Goal: Task Accomplishment & Management: Use online tool/utility

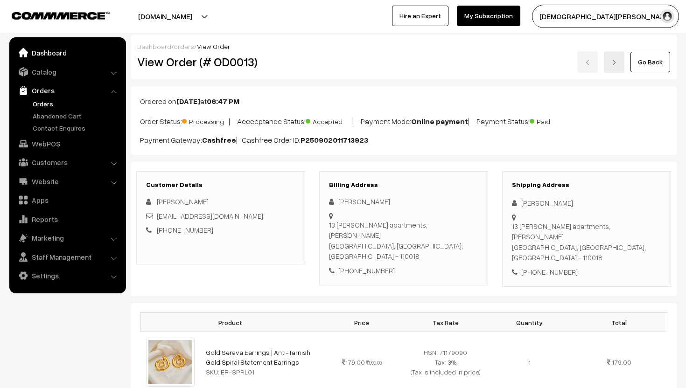
click at [43, 57] on link "Dashboard" at bounding box center [67, 52] width 111 height 17
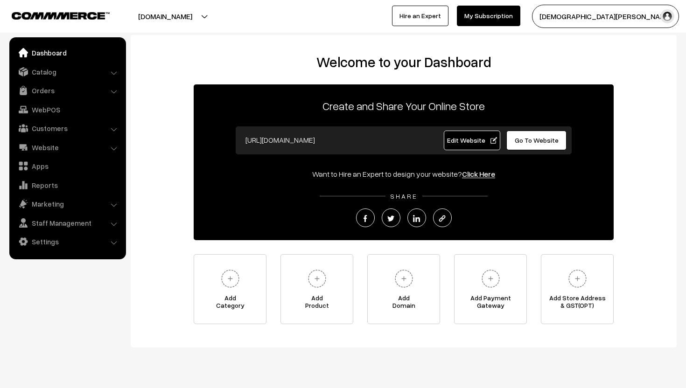
click at [425, 48] on div "Welcome to your Dashboard Create and Share Your Online Store https://suranyajew…" at bounding box center [404, 191] width 546 height 313
click at [53, 91] on link "Orders" at bounding box center [67, 90] width 111 height 17
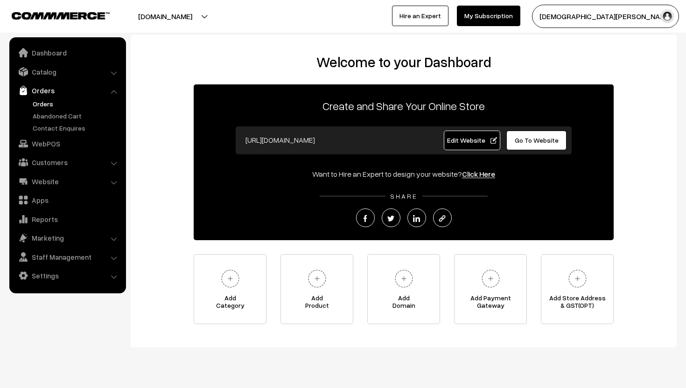
click at [43, 104] on link "Orders" at bounding box center [76, 104] width 92 height 10
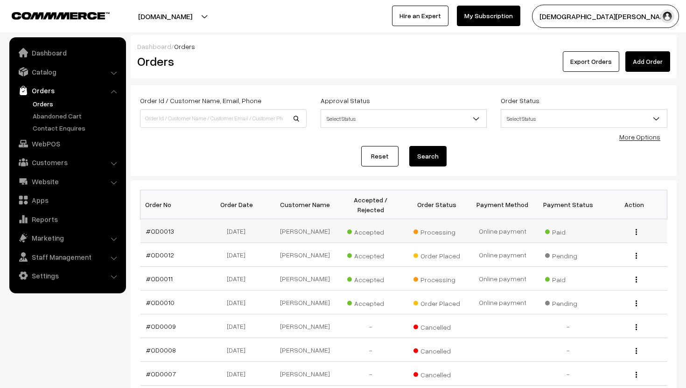
click at [638, 230] on div "View" at bounding box center [634, 231] width 55 height 10
click at [636, 230] on img "button" at bounding box center [636, 232] width 1 height 6
click at [616, 240] on link "View" at bounding box center [594, 245] width 79 height 21
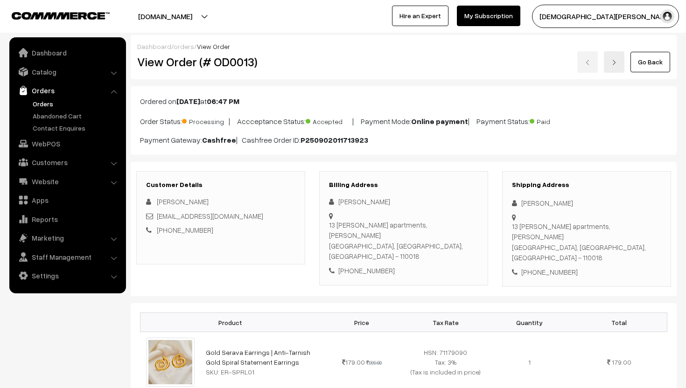
scroll to position [615, 0]
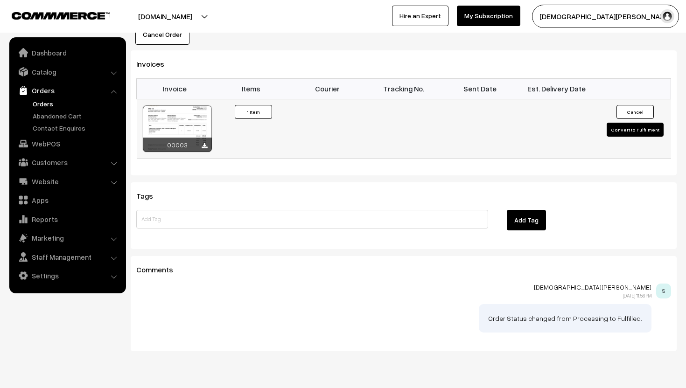
click at [634, 123] on button "Convert to Fulfilment" at bounding box center [635, 130] width 57 height 14
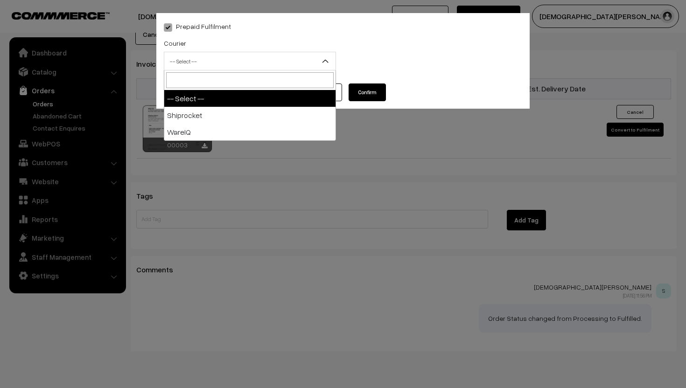
click at [310, 56] on span "-- Select --" at bounding box center [249, 61] width 171 height 16
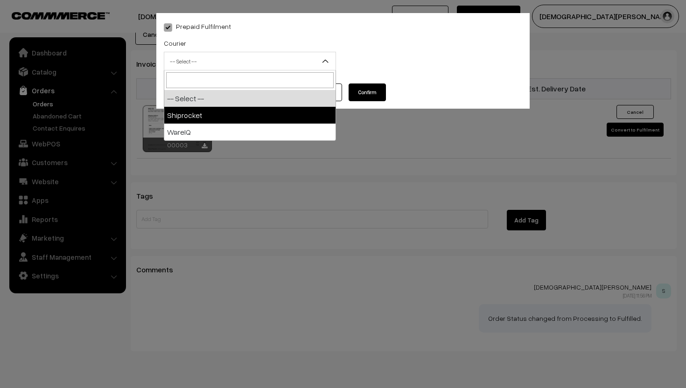
select select "1"
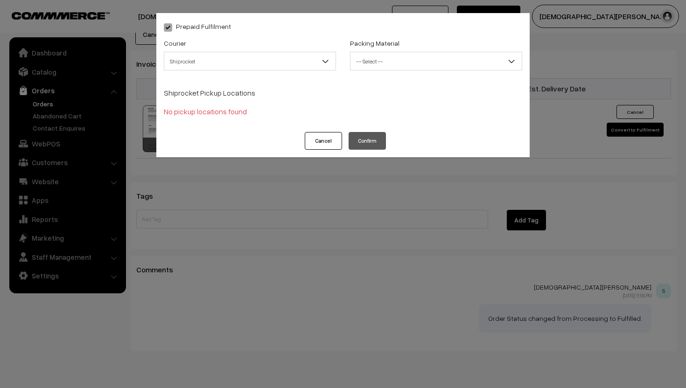
click at [435, 60] on span "-- Select --" at bounding box center [435, 61] width 171 height 16
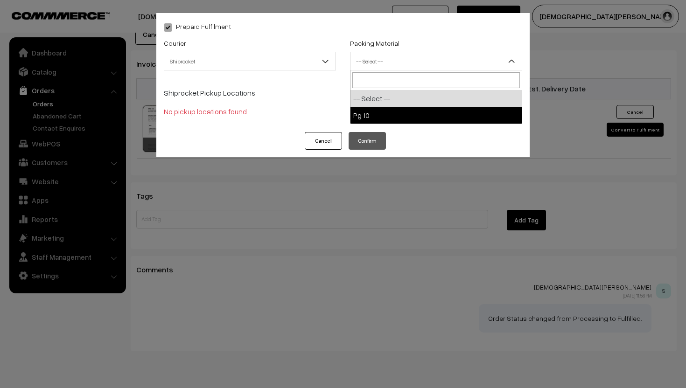
select select "1"
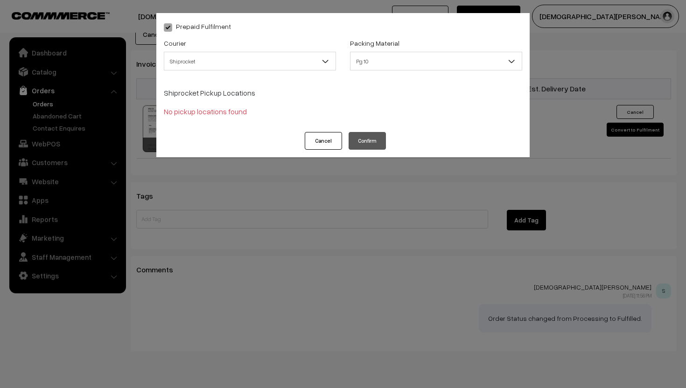
click at [204, 111] on p "No pickup locations found" at bounding box center [343, 111] width 358 height 11
click at [310, 139] on button "Cancel" at bounding box center [323, 141] width 37 height 18
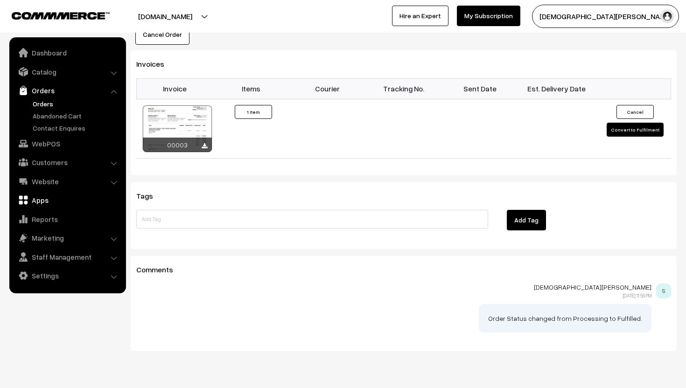
click at [46, 196] on link "Apps" at bounding box center [67, 200] width 111 height 17
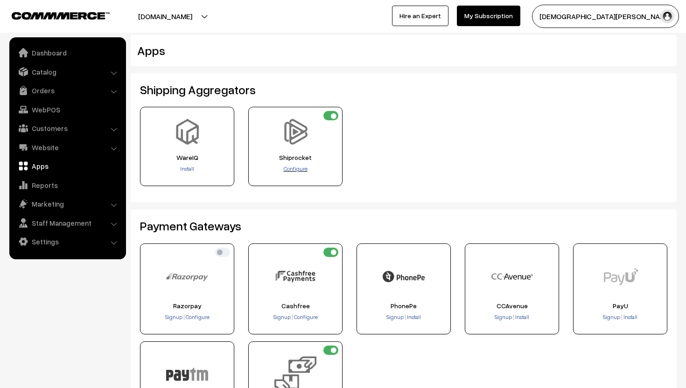
click at [296, 171] on span "Configure" at bounding box center [296, 168] width 24 height 7
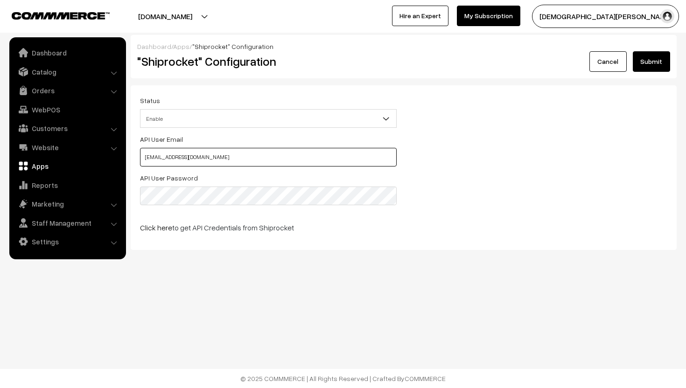
click at [224, 154] on input "Suranyajewels@gmail.com" at bounding box center [268, 157] width 257 height 19
paste input "Chaitanyagrover07@gmail.com"
type input "Chaitanyagrover07@gmail.com"
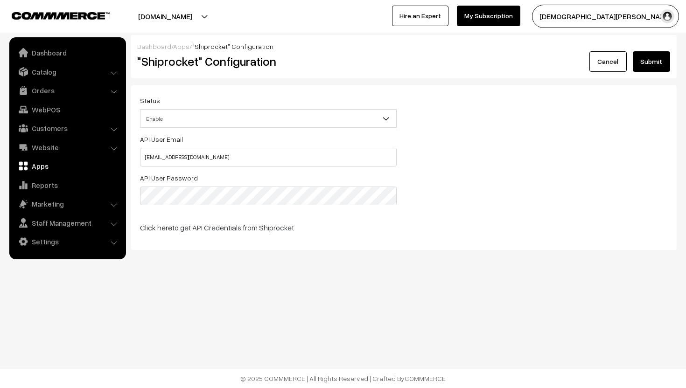
click at [648, 67] on button "Submit" at bounding box center [651, 61] width 37 height 21
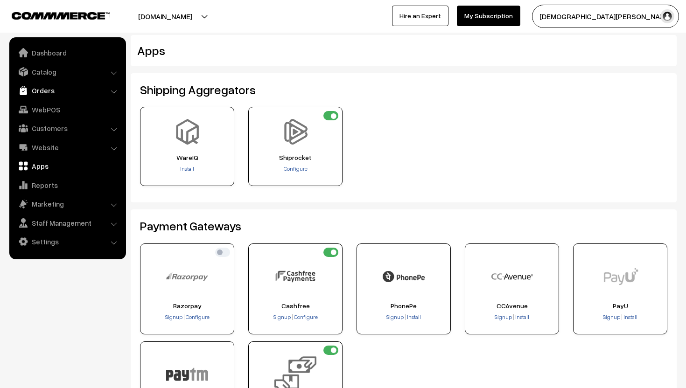
click at [55, 87] on link "Orders" at bounding box center [67, 90] width 111 height 17
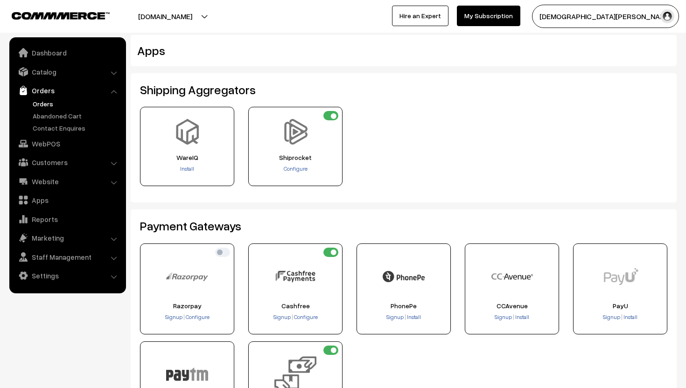
click at [52, 101] on link "Orders" at bounding box center [76, 104] width 92 height 10
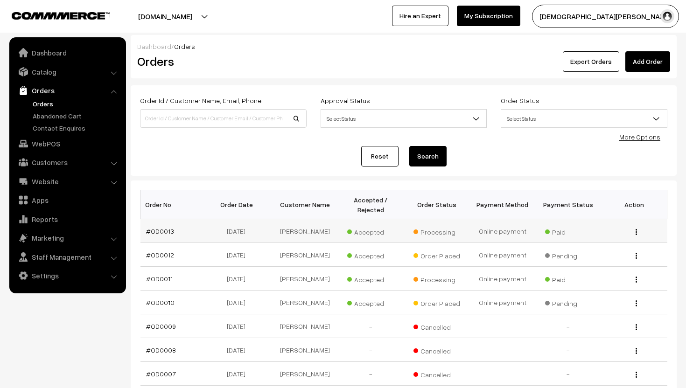
click at [637, 230] on button "button" at bounding box center [636, 231] width 2 height 7
click at [600, 244] on link "View" at bounding box center [594, 245] width 79 height 21
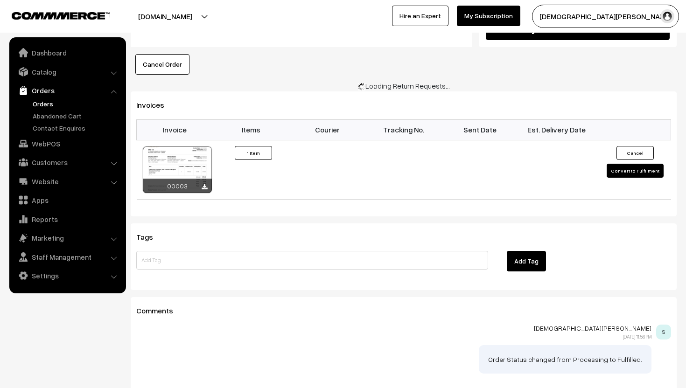
scroll to position [615, 0]
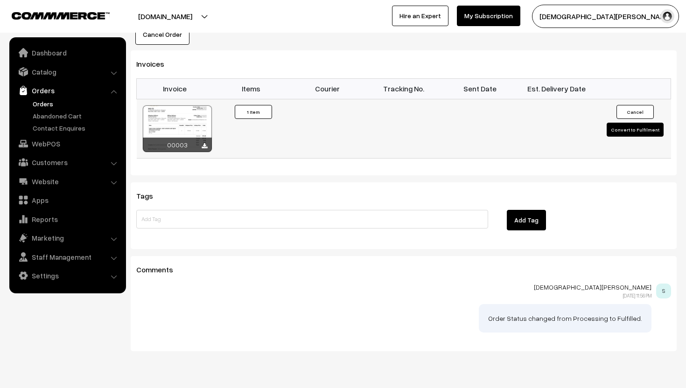
click at [632, 123] on button "Convert to Fulfilment" at bounding box center [635, 130] width 57 height 14
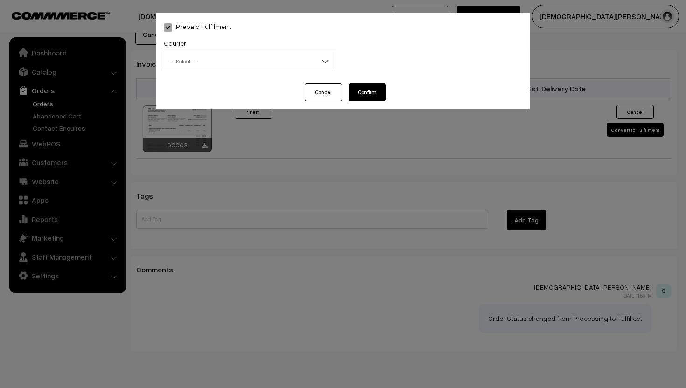
click at [279, 56] on span "-- Select --" at bounding box center [249, 61] width 171 height 16
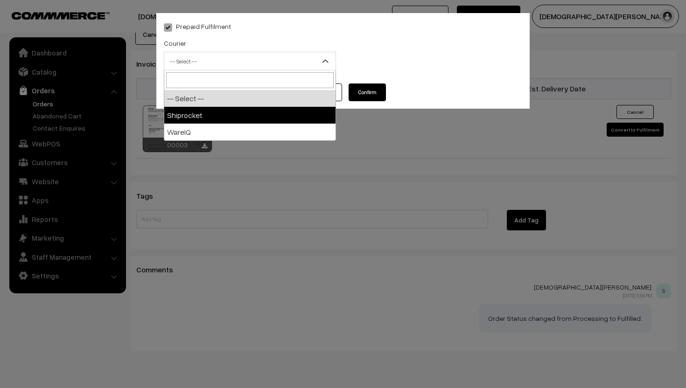
select select "1"
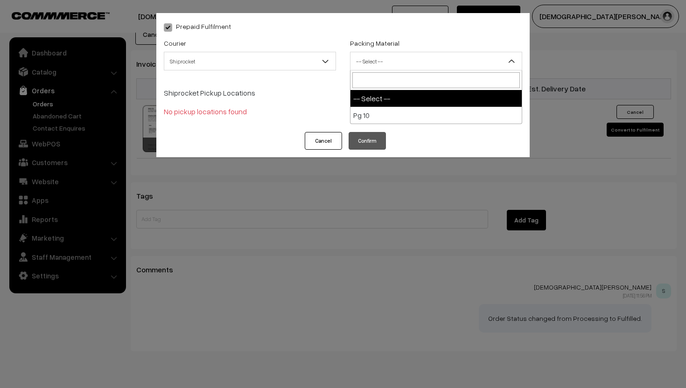
click at [405, 58] on span "-- Select --" at bounding box center [435, 61] width 171 height 16
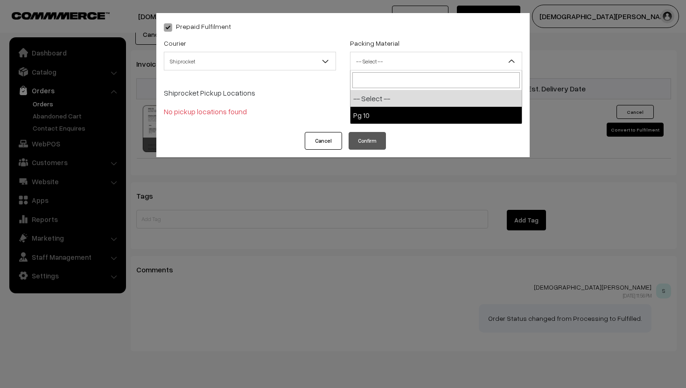
select select "1"
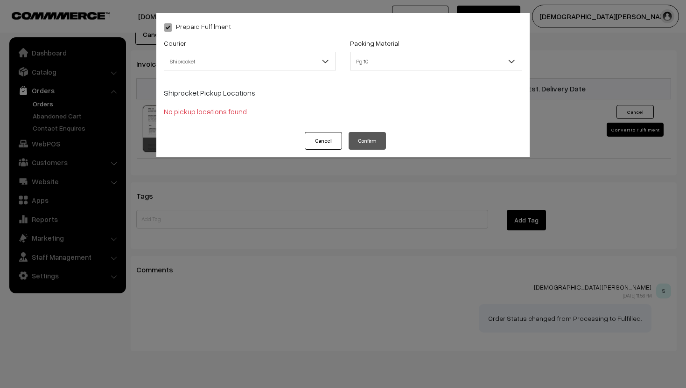
click at [226, 111] on p "No pickup locations found" at bounding box center [343, 111] width 358 height 11
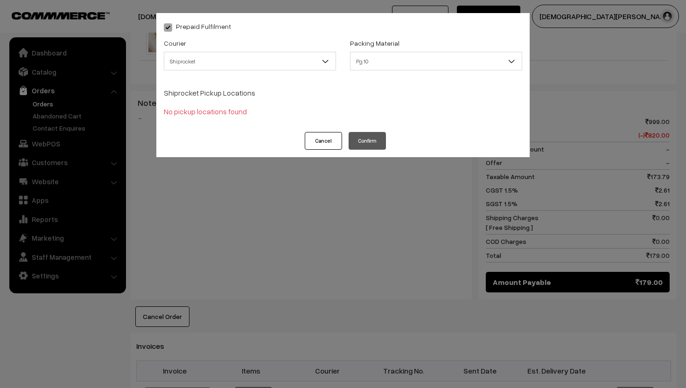
click at [324, 141] on button "Cancel" at bounding box center [323, 141] width 37 height 18
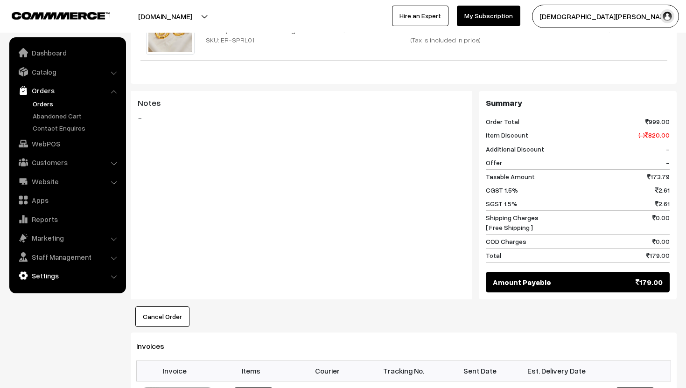
click at [49, 280] on link "Settings" at bounding box center [67, 275] width 111 height 17
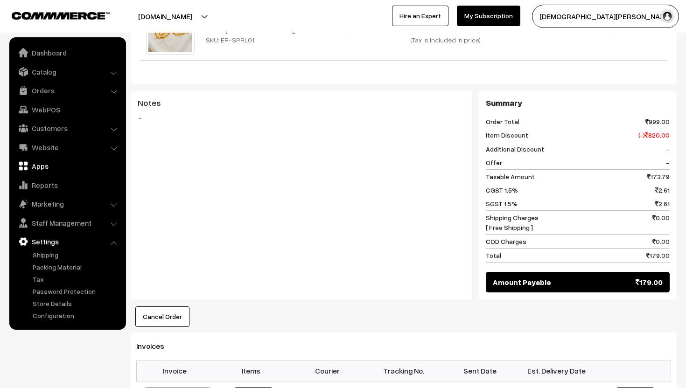
click at [43, 166] on link "Apps" at bounding box center [67, 166] width 111 height 17
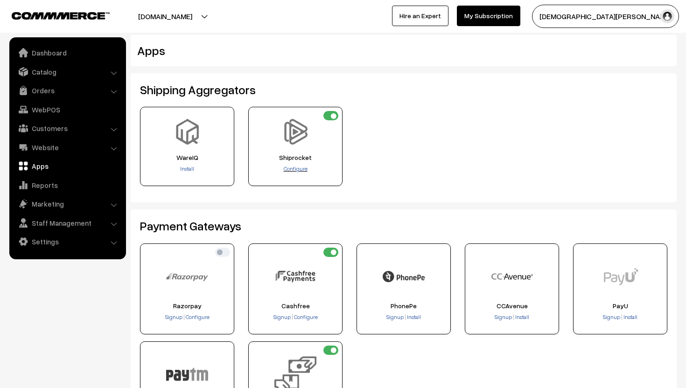
click at [299, 166] on span "Configure" at bounding box center [296, 168] width 24 height 7
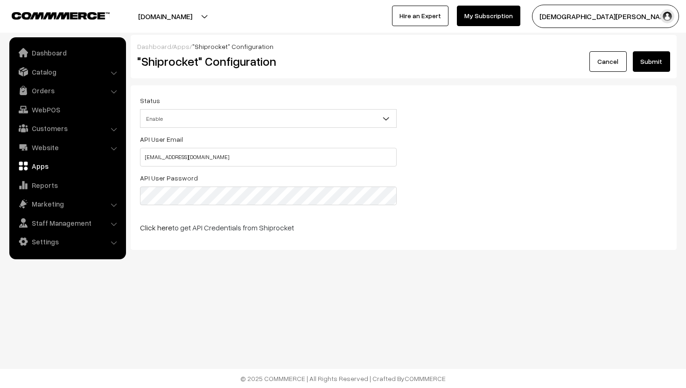
click at [655, 56] on button "Submit" at bounding box center [651, 61] width 37 height 21
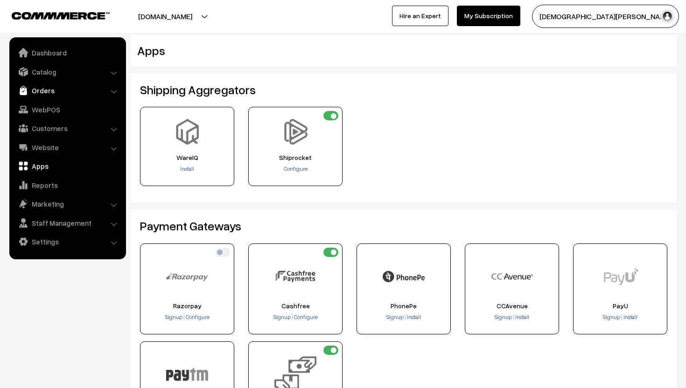
click at [44, 91] on link "Orders" at bounding box center [67, 90] width 111 height 17
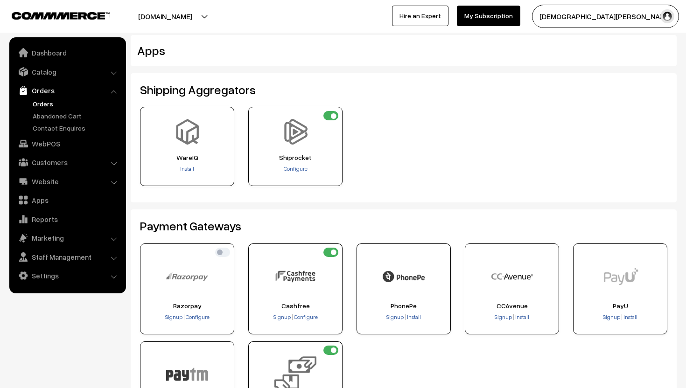
click at [41, 103] on link "Orders" at bounding box center [76, 104] width 92 height 10
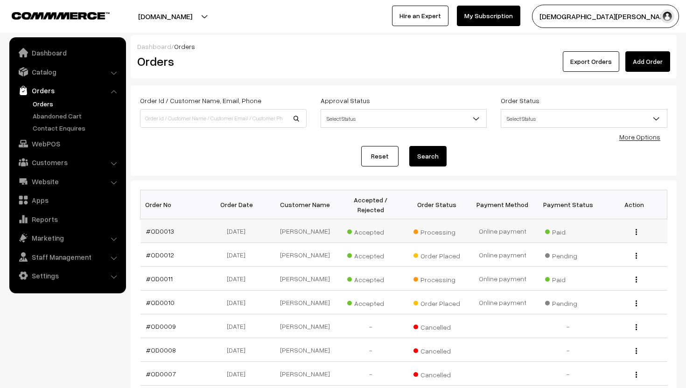
click at [639, 230] on div "View" at bounding box center [634, 231] width 55 height 10
click at [635, 231] on button "button" at bounding box center [636, 231] width 2 height 7
click at [601, 249] on link "View" at bounding box center [594, 245] width 79 height 21
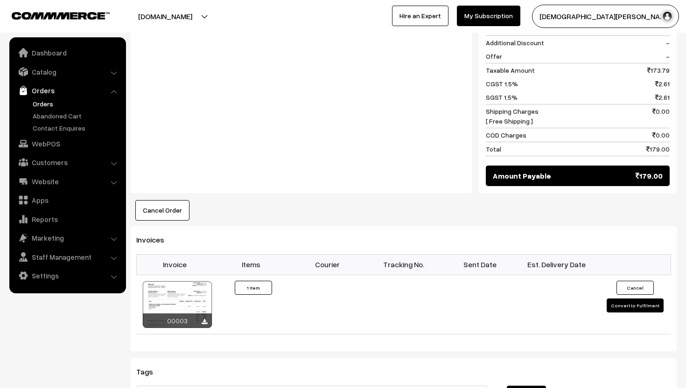
scroll to position [446, 0]
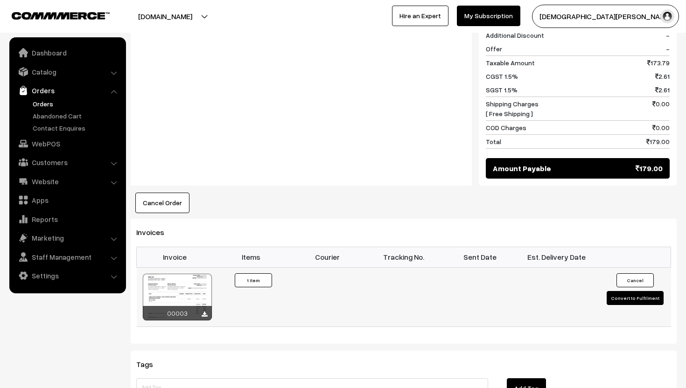
click at [635, 291] on button "Convert to Fulfilment" at bounding box center [635, 298] width 57 height 14
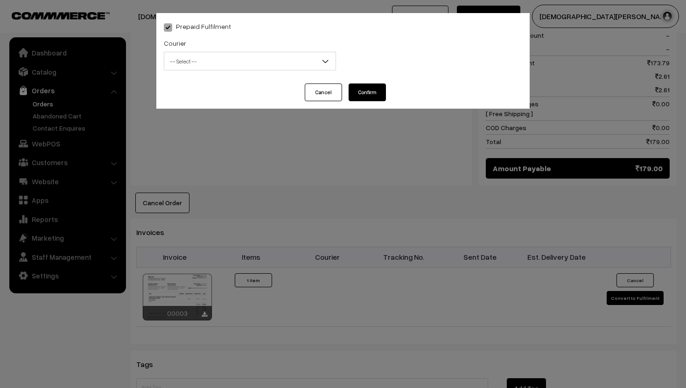
click at [289, 60] on span "-- Select --" at bounding box center [249, 61] width 171 height 16
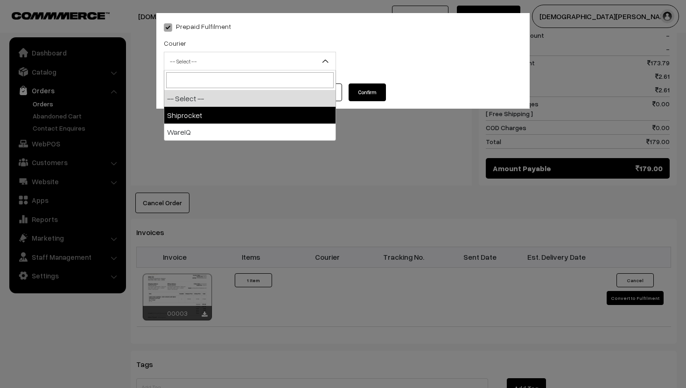
select select "1"
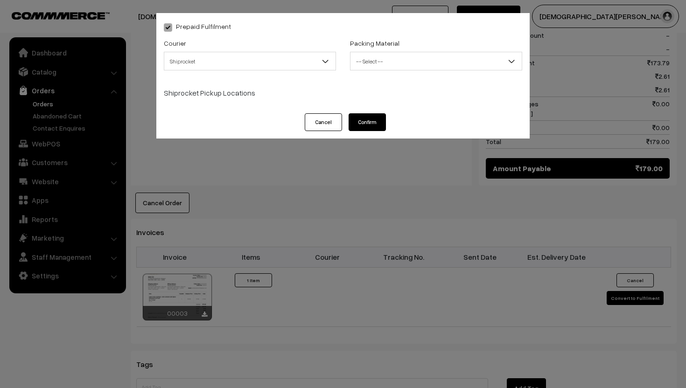
click at [391, 59] on span "-- Select --" at bounding box center [435, 61] width 171 height 16
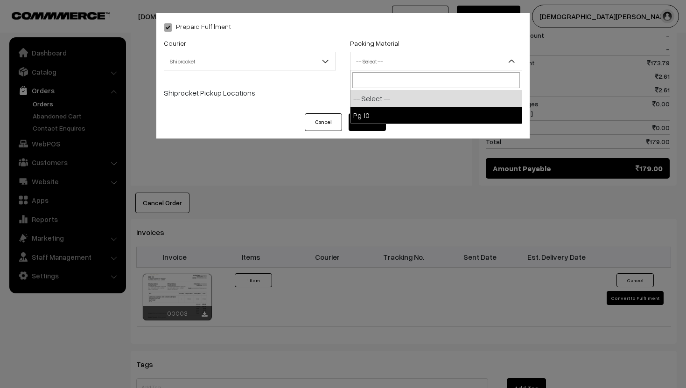
select select "1"
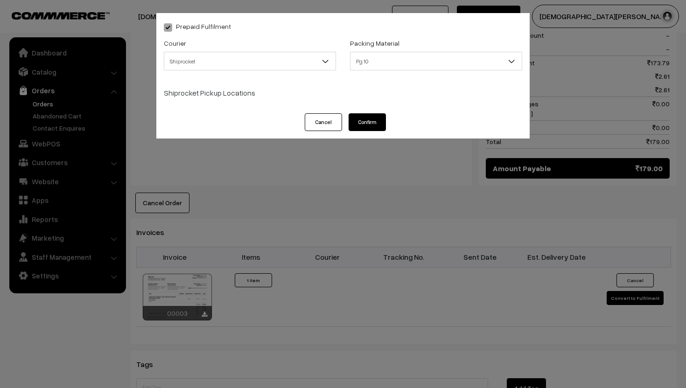
click at [374, 120] on button "Confirm" at bounding box center [367, 122] width 37 height 18
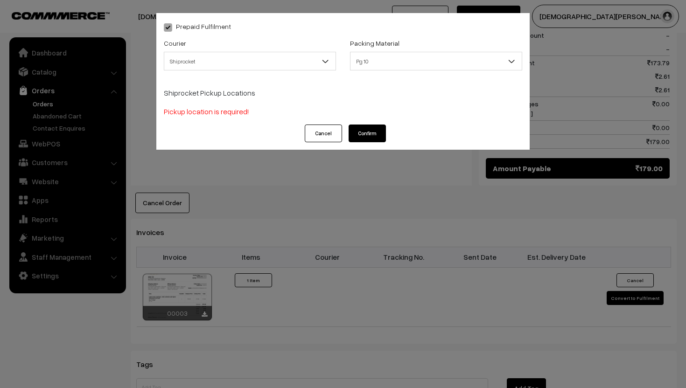
click at [219, 112] on span "Pickup location is required!" at bounding box center [206, 111] width 85 height 9
click at [215, 111] on span "Pickup location is required!" at bounding box center [206, 111] width 85 height 9
click at [309, 133] on button "Cancel" at bounding box center [323, 134] width 37 height 18
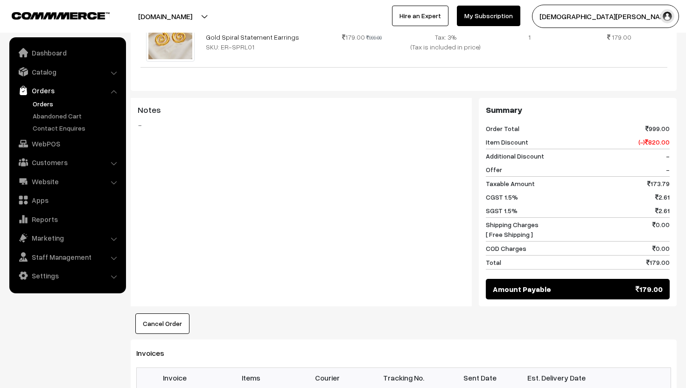
scroll to position [323, 0]
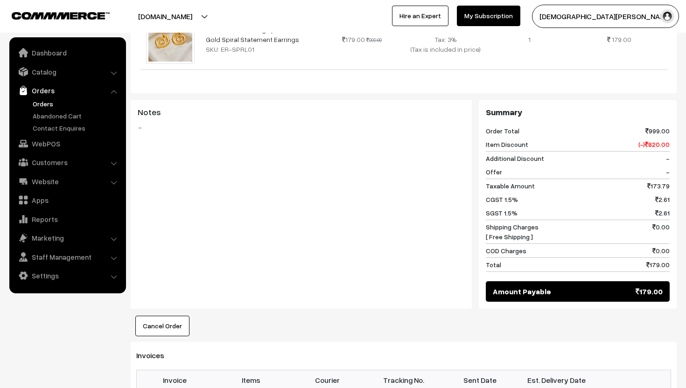
click at [623, 18] on button "Surbhi Kohad" at bounding box center [605, 16] width 147 height 23
click at [611, 108] on link "Sign Out" at bounding box center [571, 107] width 79 height 21
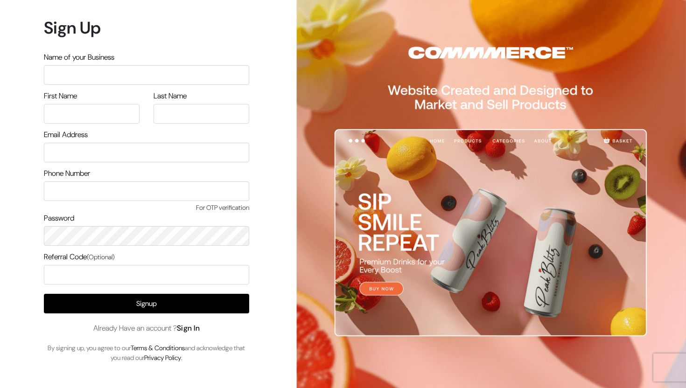
click at [188, 329] on link "Sign In" at bounding box center [188, 328] width 23 height 10
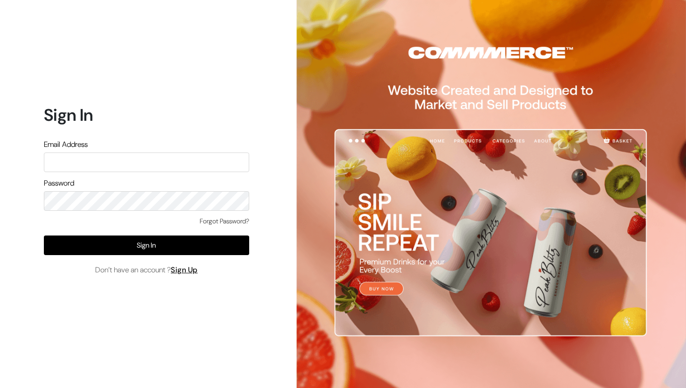
click at [139, 168] on input "text" at bounding box center [146, 163] width 205 height 20
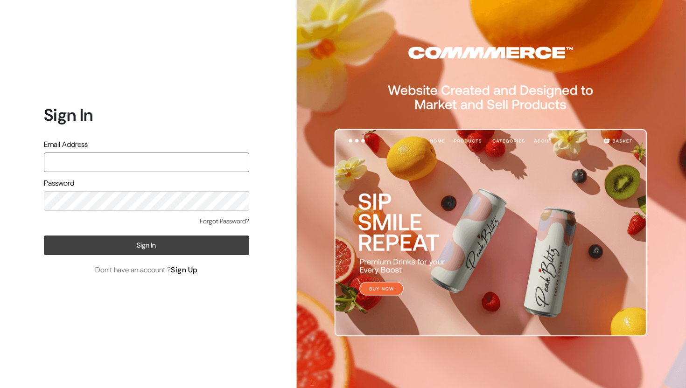
type input "Suranyajewels@gmail.com"
click at [144, 243] on button "Sign In" at bounding box center [146, 246] width 205 height 20
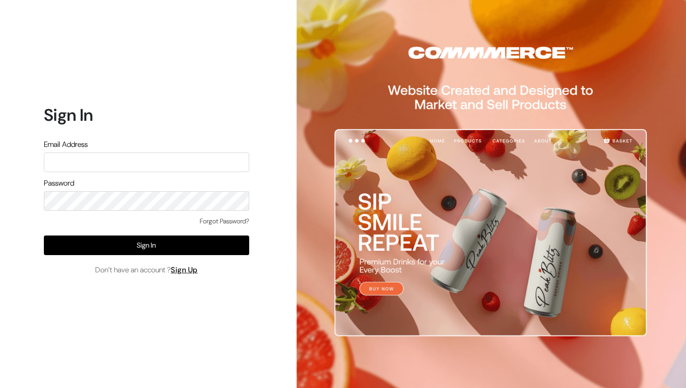
click at [130, 158] on input "text" at bounding box center [146, 163] width 205 height 20
type input "surbhikohad18@gmail.com"
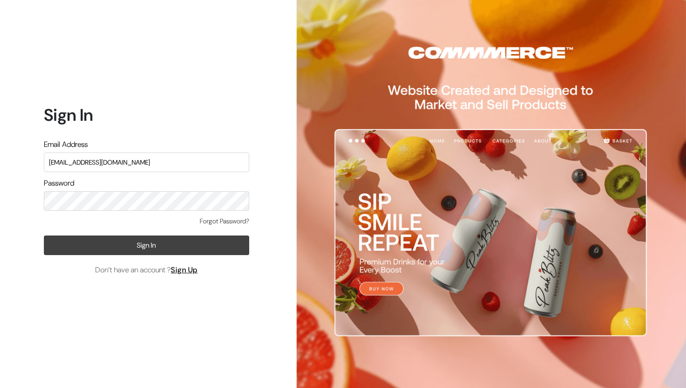
click at [141, 247] on button "Sign In" at bounding box center [146, 246] width 205 height 20
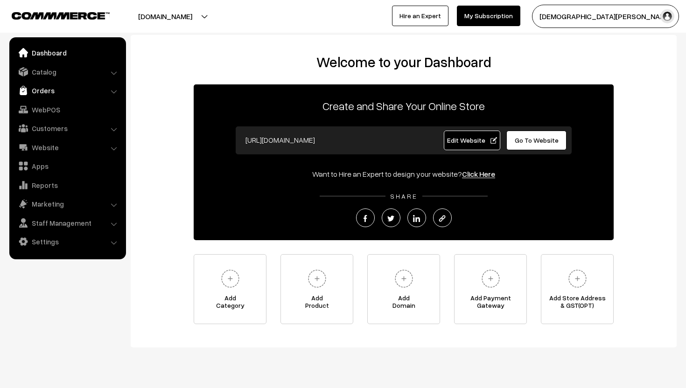
click at [65, 88] on link "Orders" at bounding box center [67, 90] width 111 height 17
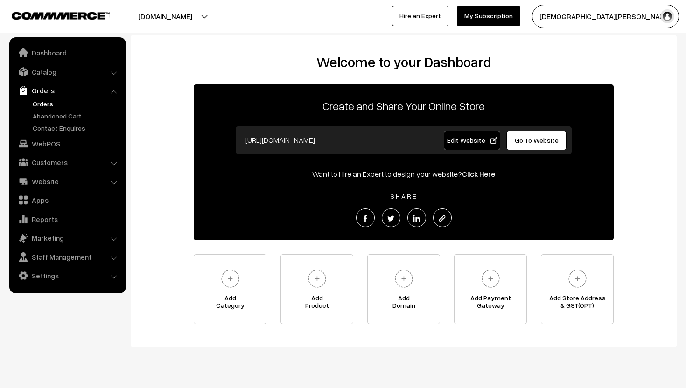
click at [48, 99] on link "Orders" at bounding box center [76, 104] width 92 height 10
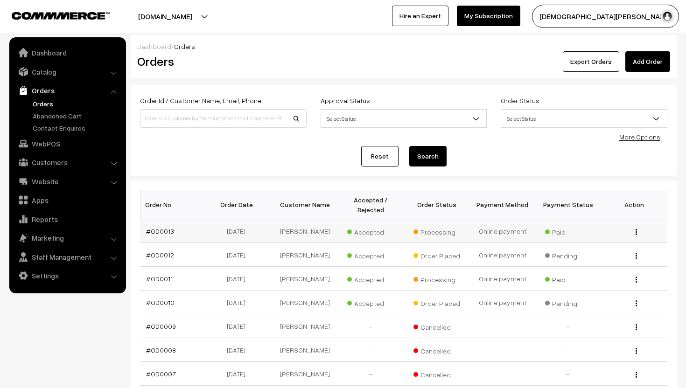
click at [636, 231] on img "button" at bounding box center [636, 232] width 1 height 6
click at [628, 240] on link "View" at bounding box center [594, 245] width 79 height 21
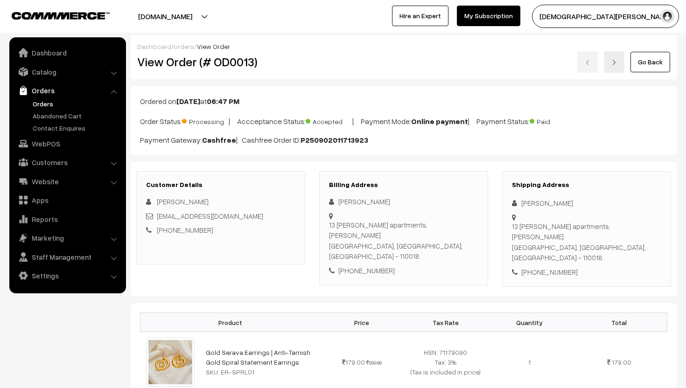
scroll to position [615, 0]
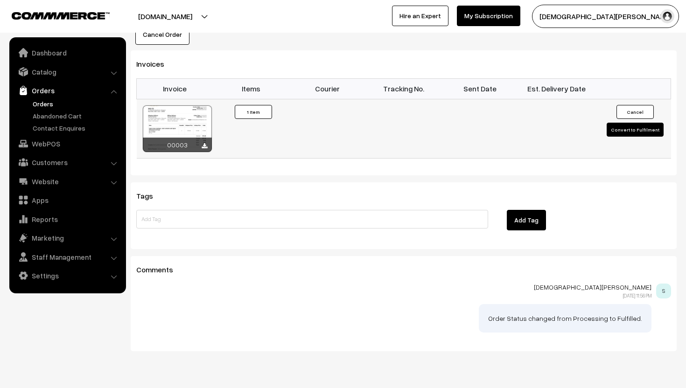
click at [632, 123] on button "Convert to Fulfilment" at bounding box center [635, 130] width 57 height 14
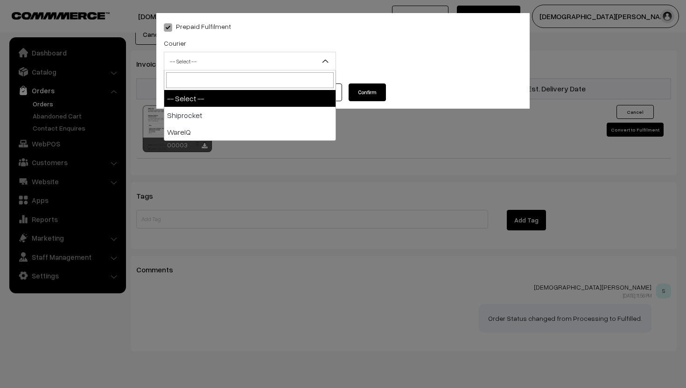
click at [327, 62] on b at bounding box center [325, 60] width 9 height 9
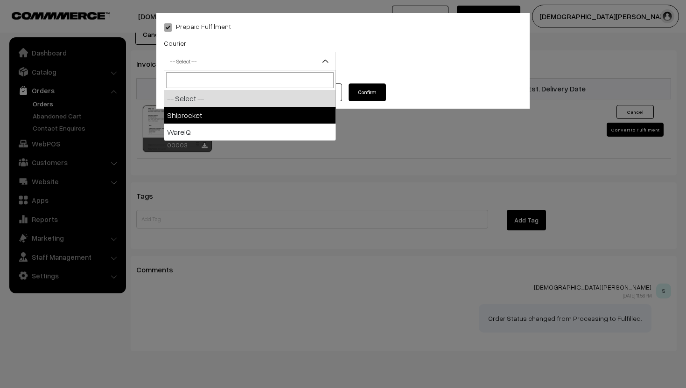
select select "1"
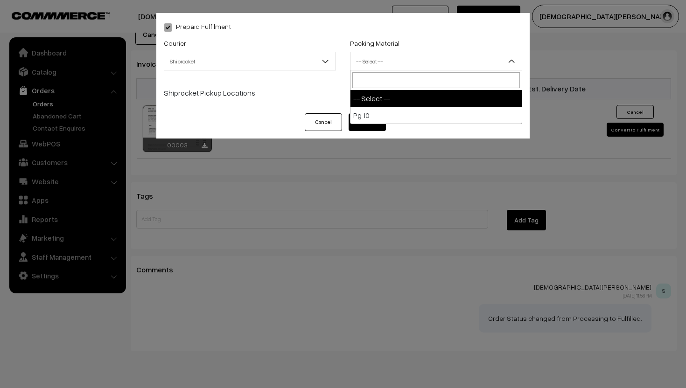
click at [375, 61] on span "-- Select --" at bounding box center [435, 61] width 171 height 16
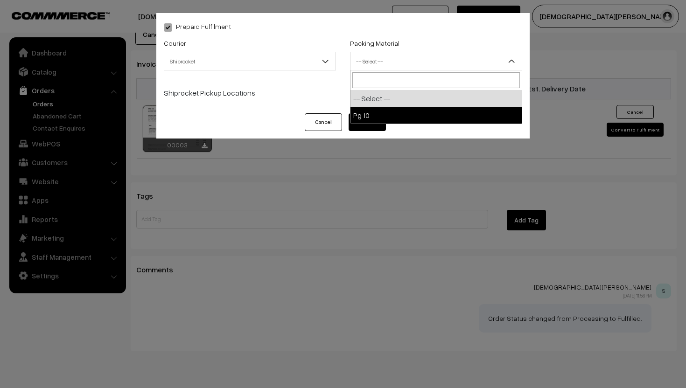
select select "1"
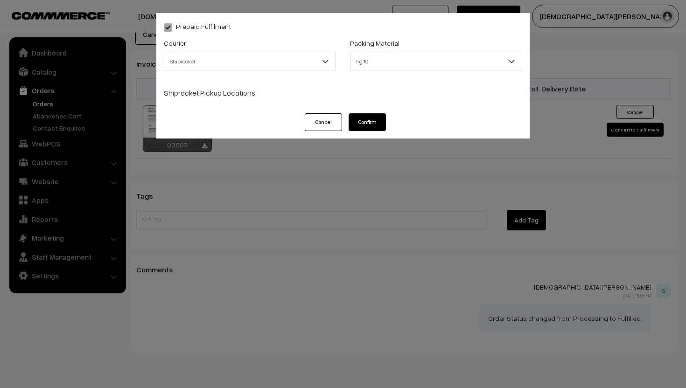
click at [363, 122] on button "Confirm" at bounding box center [367, 122] width 37 height 18
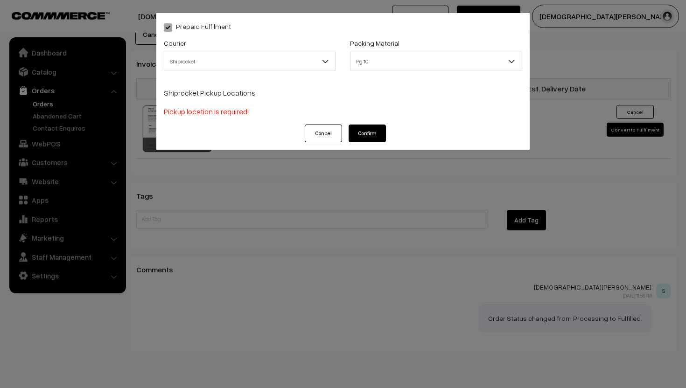
click at [325, 136] on button "Cancel" at bounding box center [323, 134] width 37 height 18
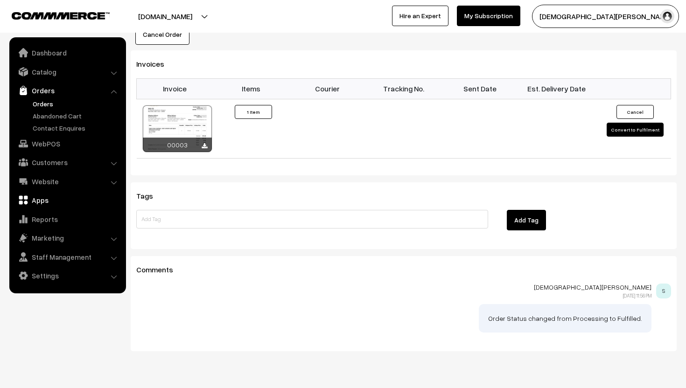
click at [43, 198] on link "Apps" at bounding box center [67, 200] width 111 height 17
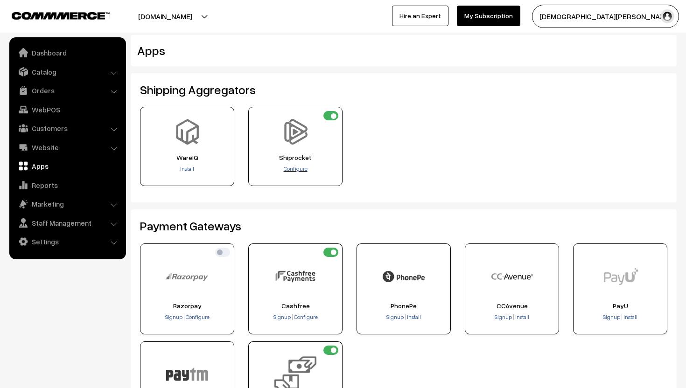
click at [301, 167] on span "Configure" at bounding box center [296, 168] width 24 height 7
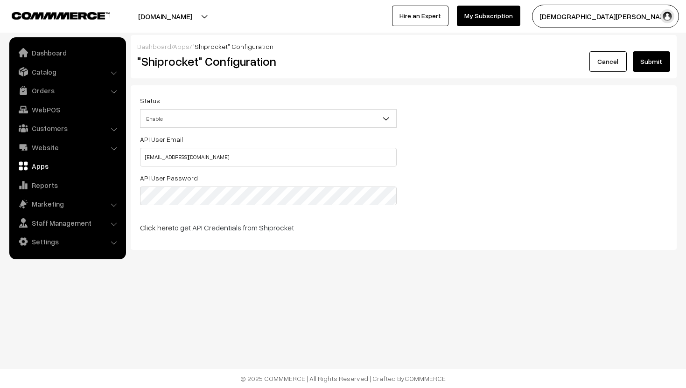
click at [657, 56] on button "Submit" at bounding box center [651, 61] width 37 height 21
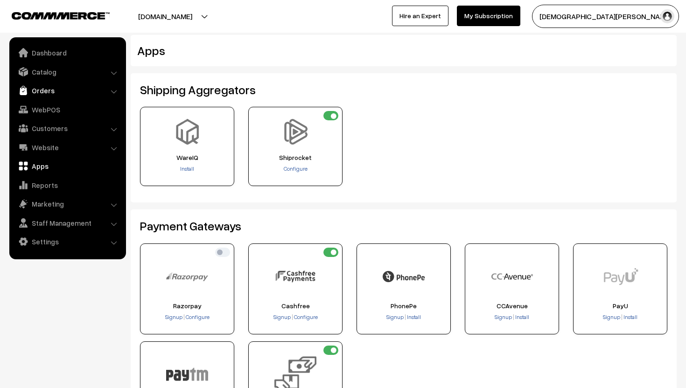
click at [73, 95] on link "Orders" at bounding box center [67, 90] width 111 height 17
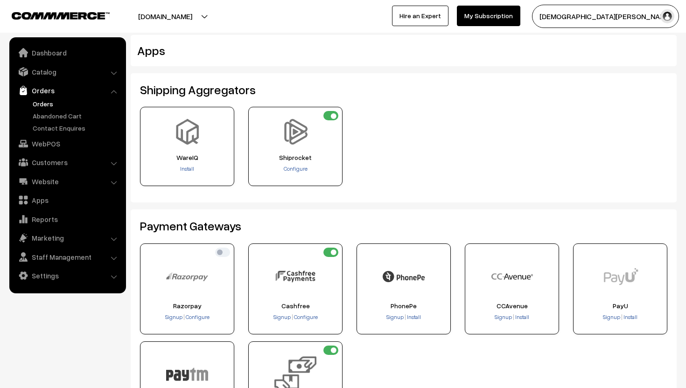
click at [64, 103] on link "Orders" at bounding box center [76, 104] width 92 height 10
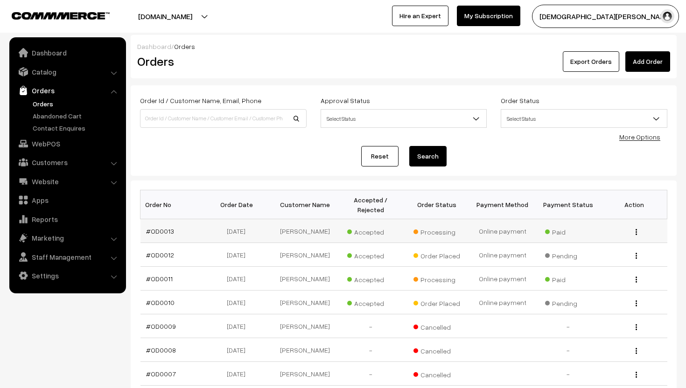
click at [635, 230] on div "View" at bounding box center [634, 231] width 55 height 10
click at [636, 230] on img "button" at bounding box center [636, 232] width 1 height 6
click at [612, 238] on link "View" at bounding box center [594, 245] width 79 height 21
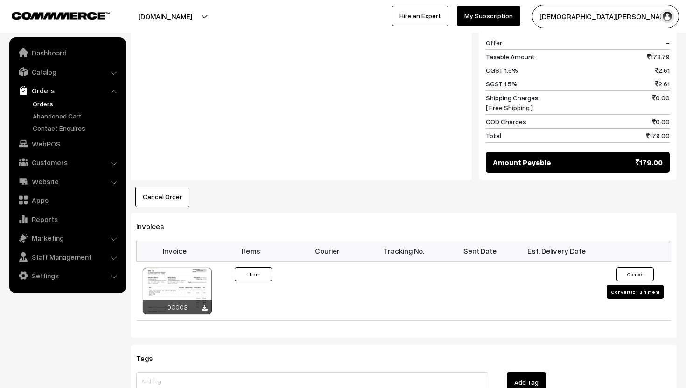
scroll to position [458, 0]
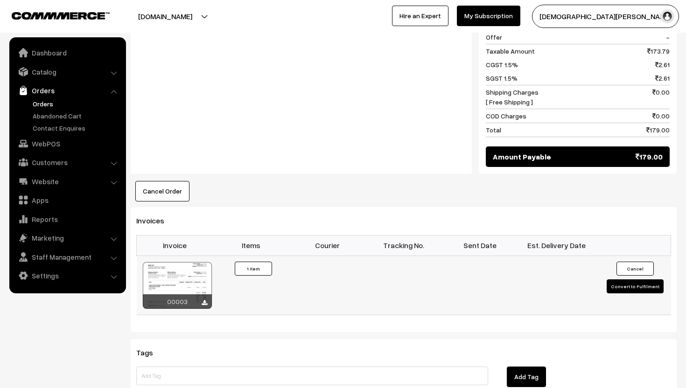
click at [621, 279] on button "Convert to Fulfilment" at bounding box center [635, 286] width 57 height 14
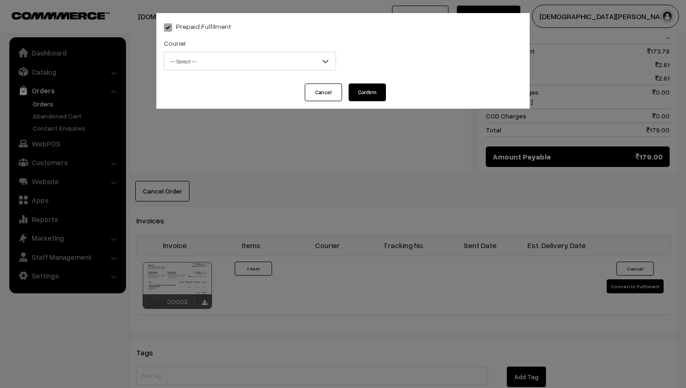
click at [304, 53] on span "-- Select --" at bounding box center [250, 61] width 172 height 19
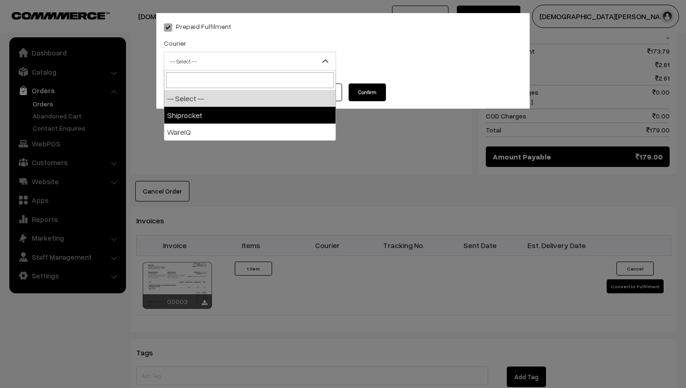
select select "1"
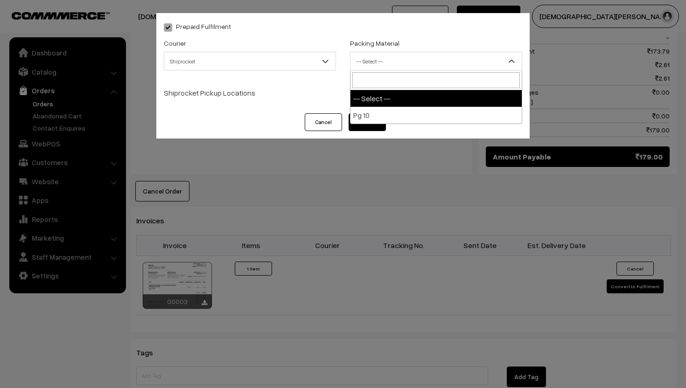
click at [402, 60] on span "-- Select --" at bounding box center [435, 61] width 171 height 16
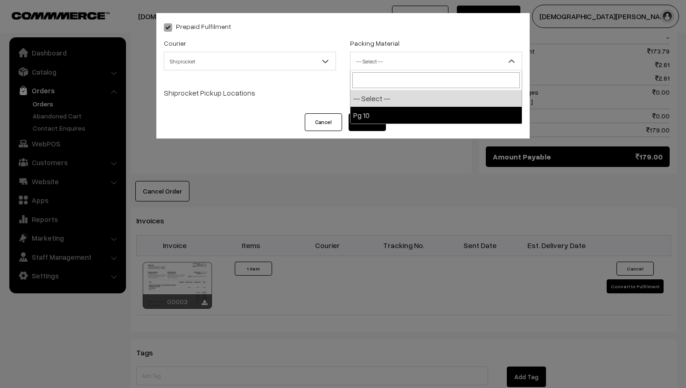
select select "1"
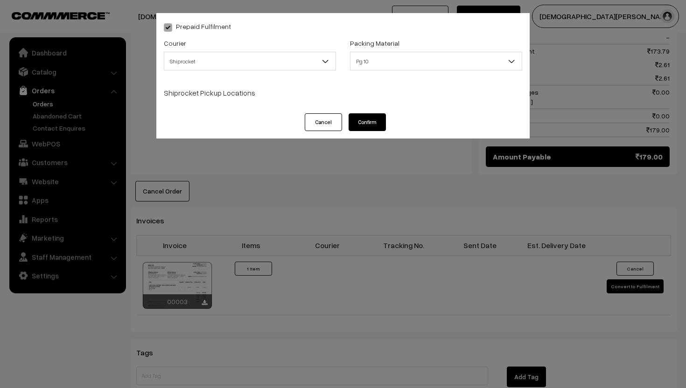
click at [376, 115] on button "Confirm" at bounding box center [367, 122] width 37 height 18
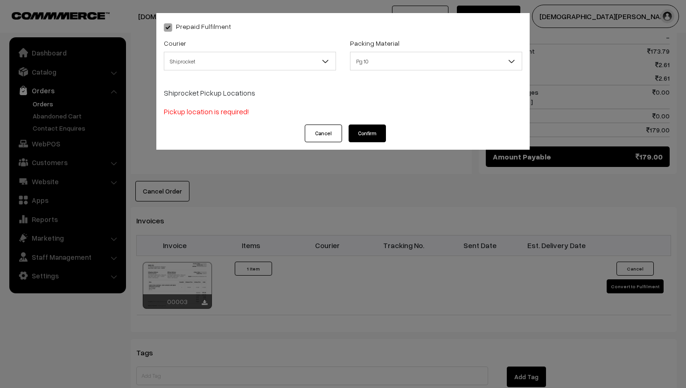
click at [216, 105] on div "Shiprocket Pickup Locations" at bounding box center [343, 91] width 358 height 30
click at [328, 133] on button "Cancel" at bounding box center [323, 134] width 37 height 18
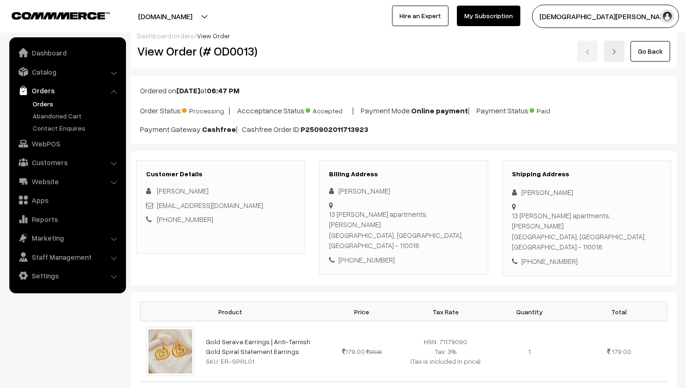
scroll to position [0, 0]
